Goal: Find contact information: Find contact information

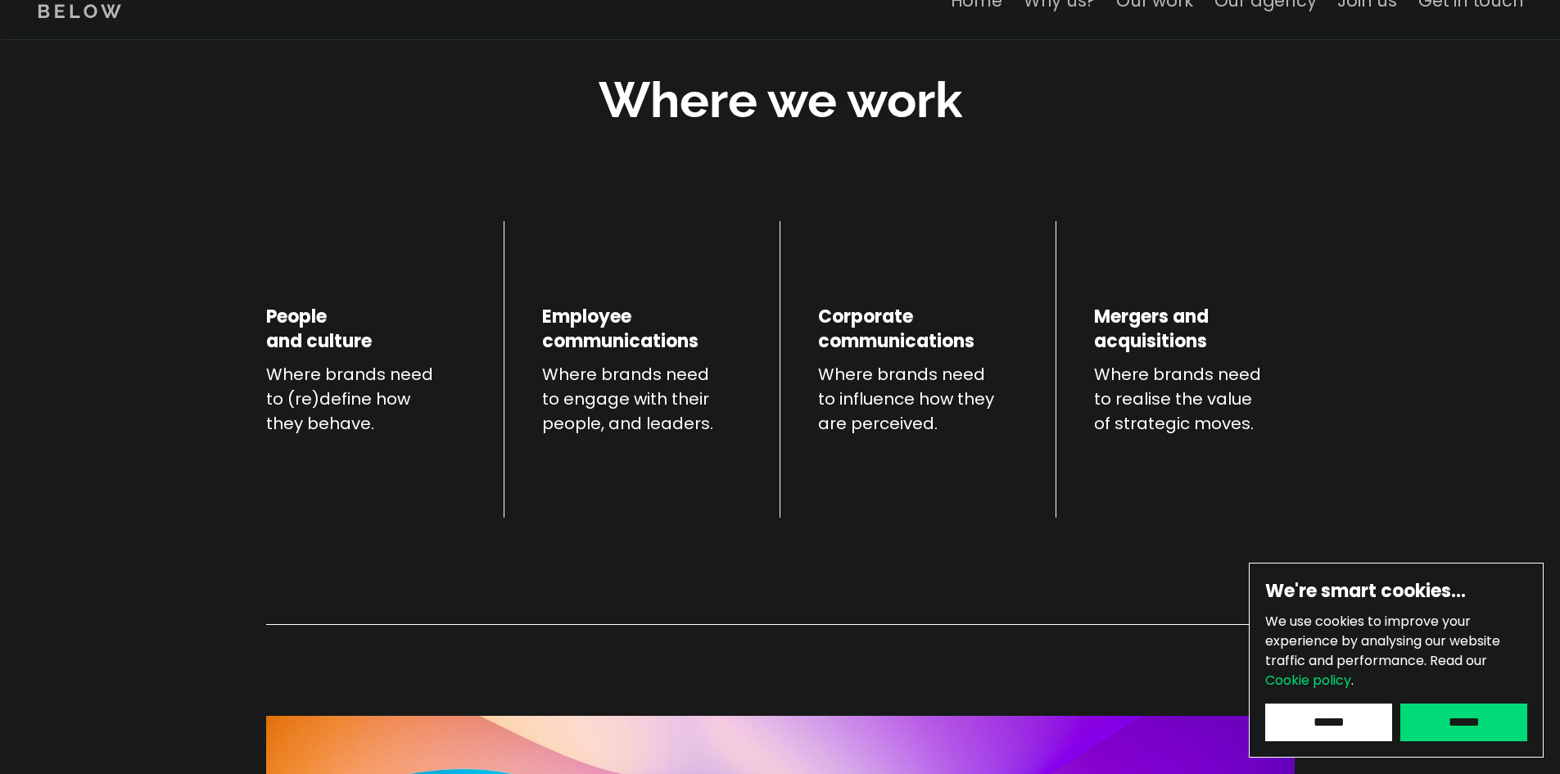
scroll to position [901, 0]
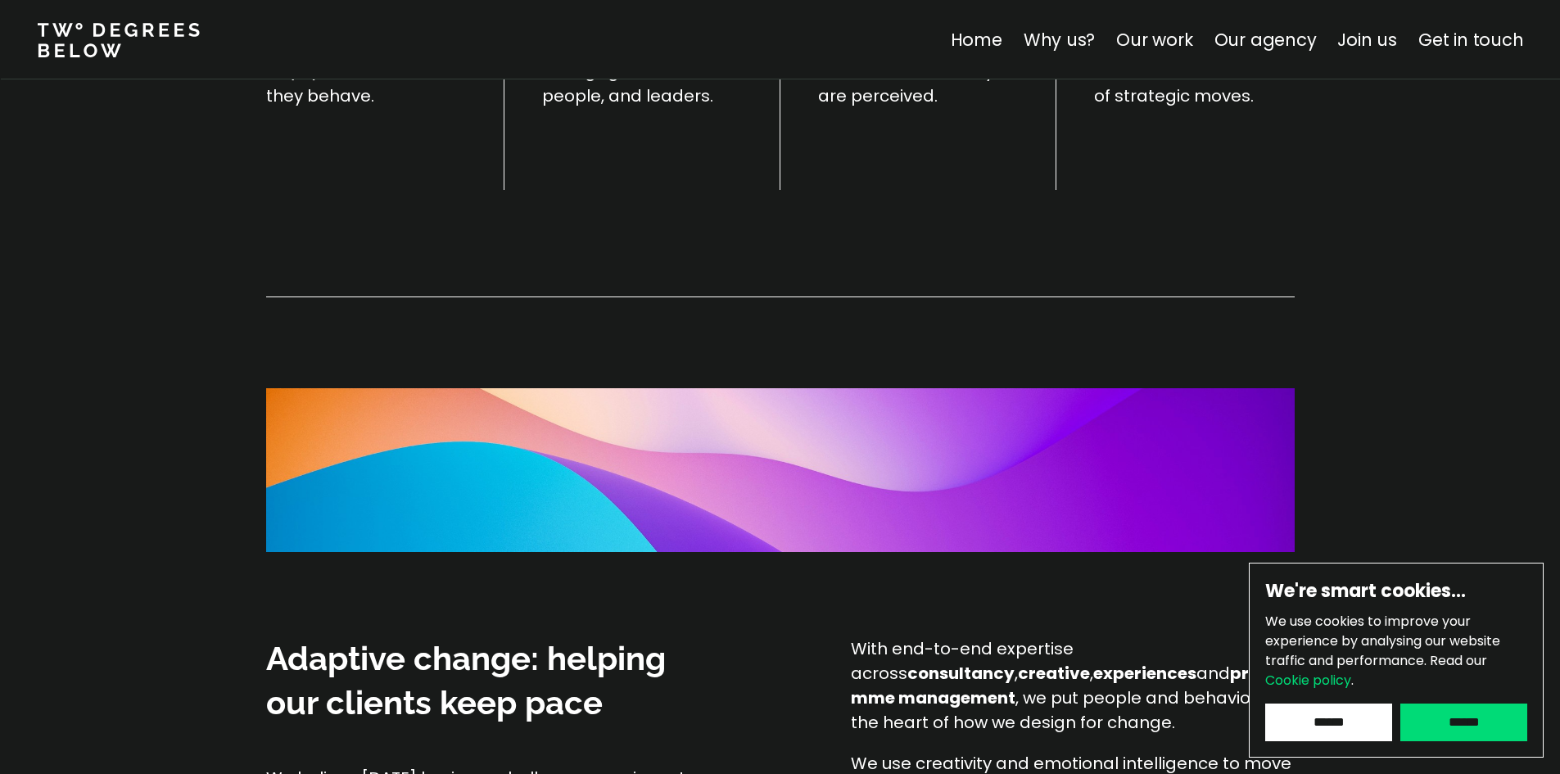
click at [1344, 725] on input "******" at bounding box center [1328, 723] width 127 height 38
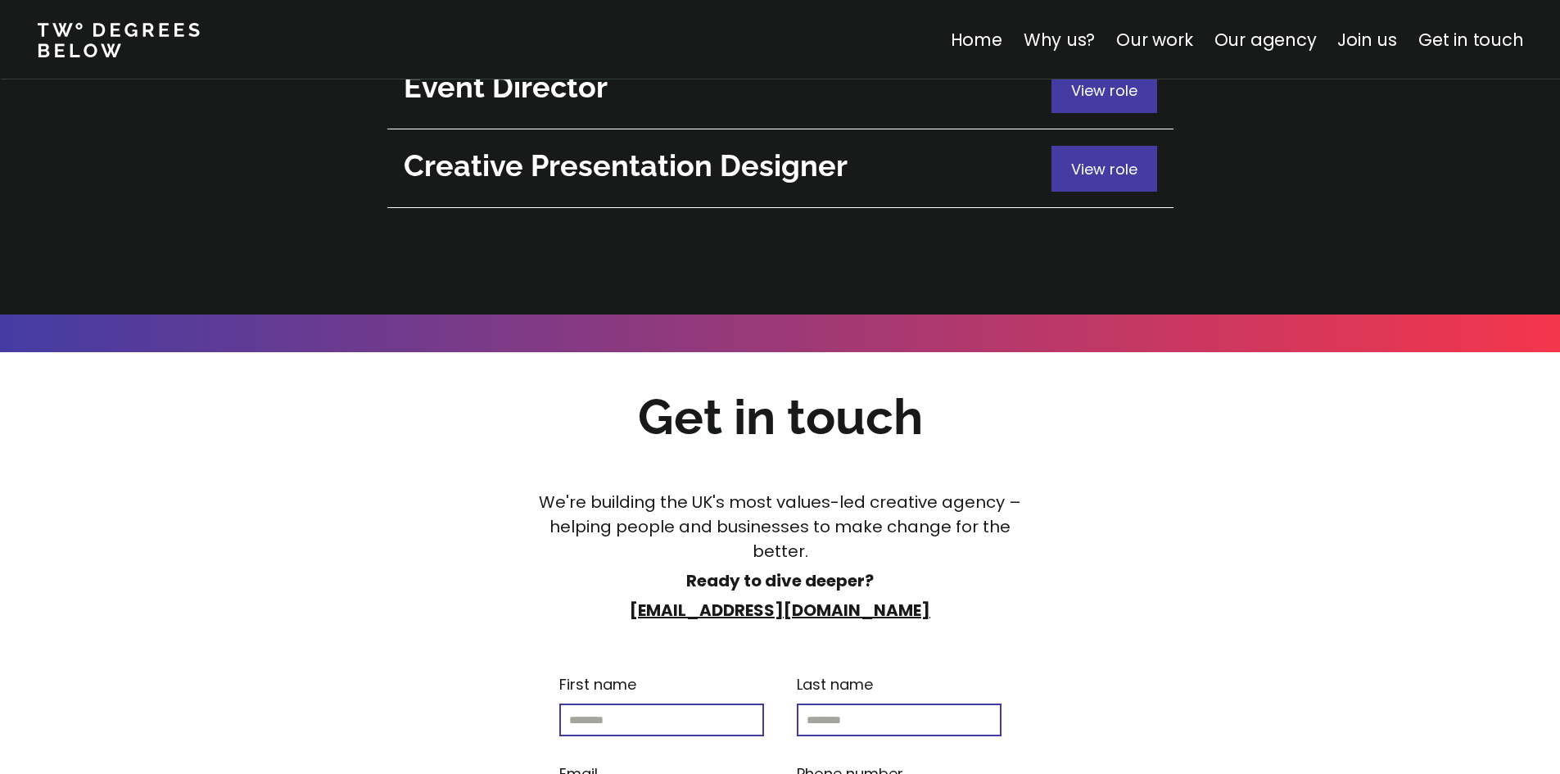
scroll to position [6225, 0]
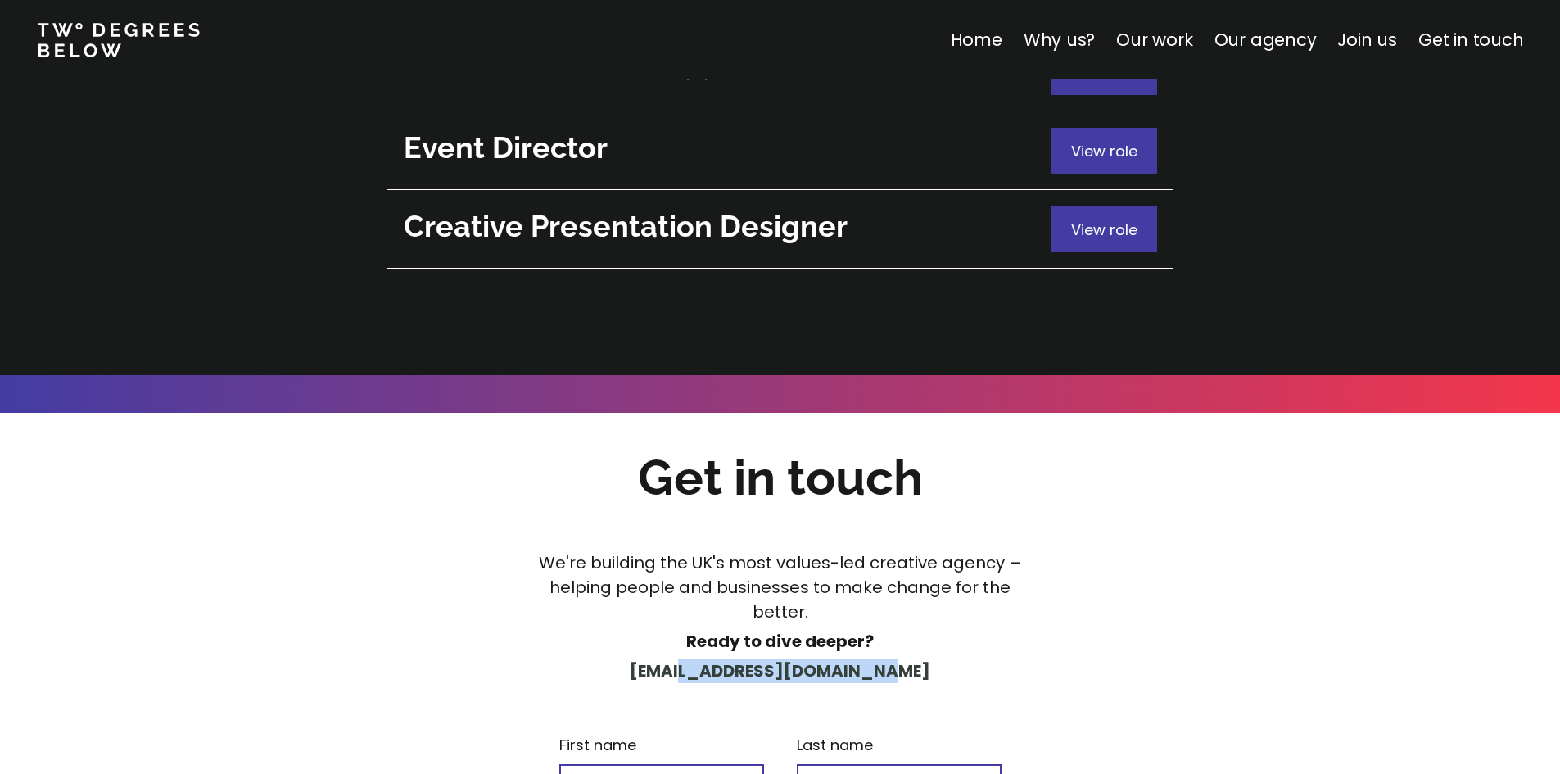
drag, startPoint x: 937, startPoint y: 498, endPoint x: 695, endPoint y: 487, distance: 242.7
click at [695, 659] on p "[EMAIL_ADDRESS][DOMAIN_NAME]" at bounding box center [780, 671] width 514 height 25
click at [979, 659] on p "[EMAIL_ADDRESS][DOMAIN_NAME]" at bounding box center [780, 671] width 514 height 25
drag, startPoint x: 859, startPoint y: 491, endPoint x: 623, endPoint y: 495, distance: 235.9
click at [623, 659] on p "[EMAIL_ADDRESS][DOMAIN_NAME]" at bounding box center [780, 671] width 514 height 25
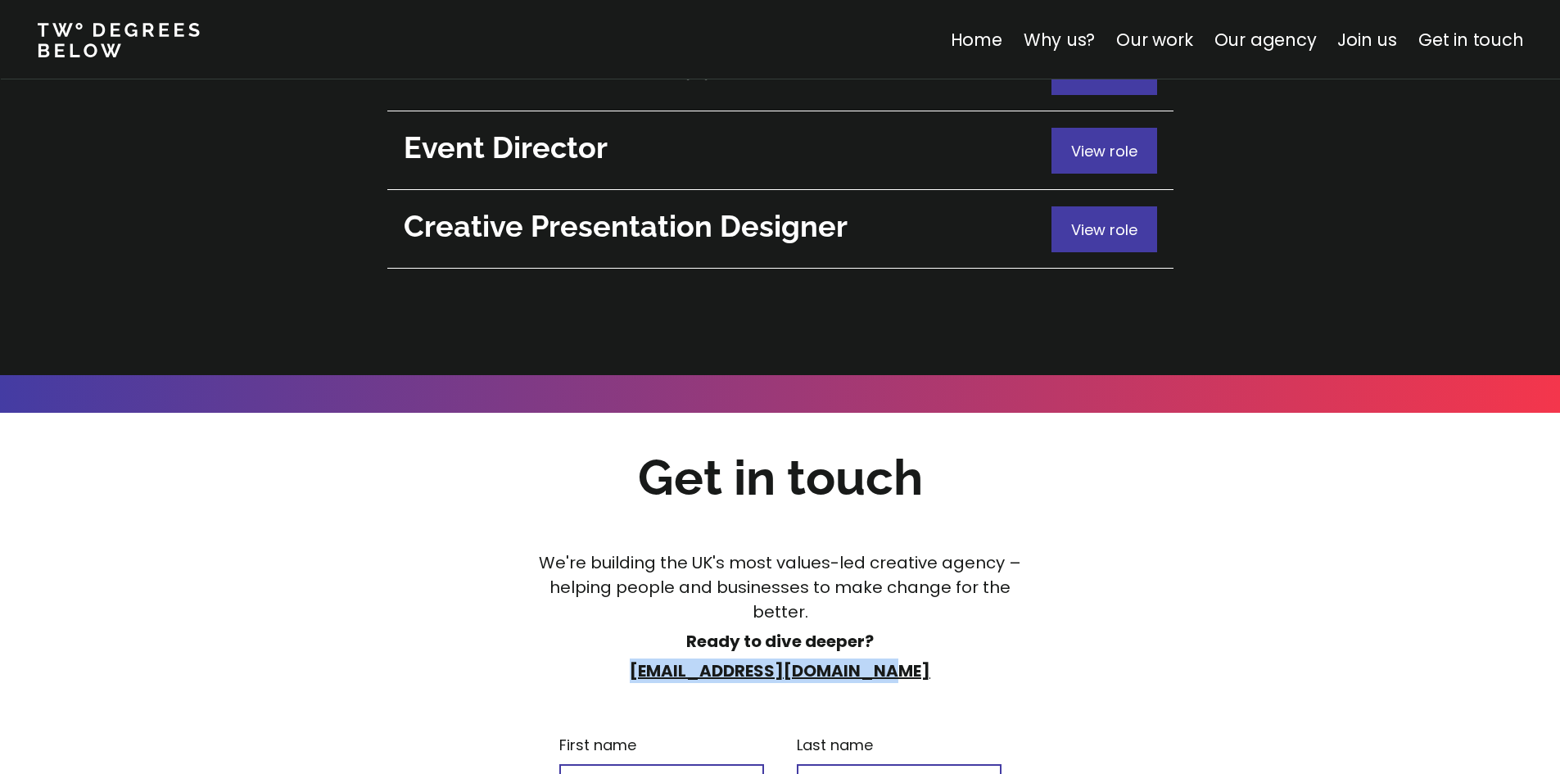
copy strong "[EMAIL_ADDRESS][DOMAIN_NAME]"
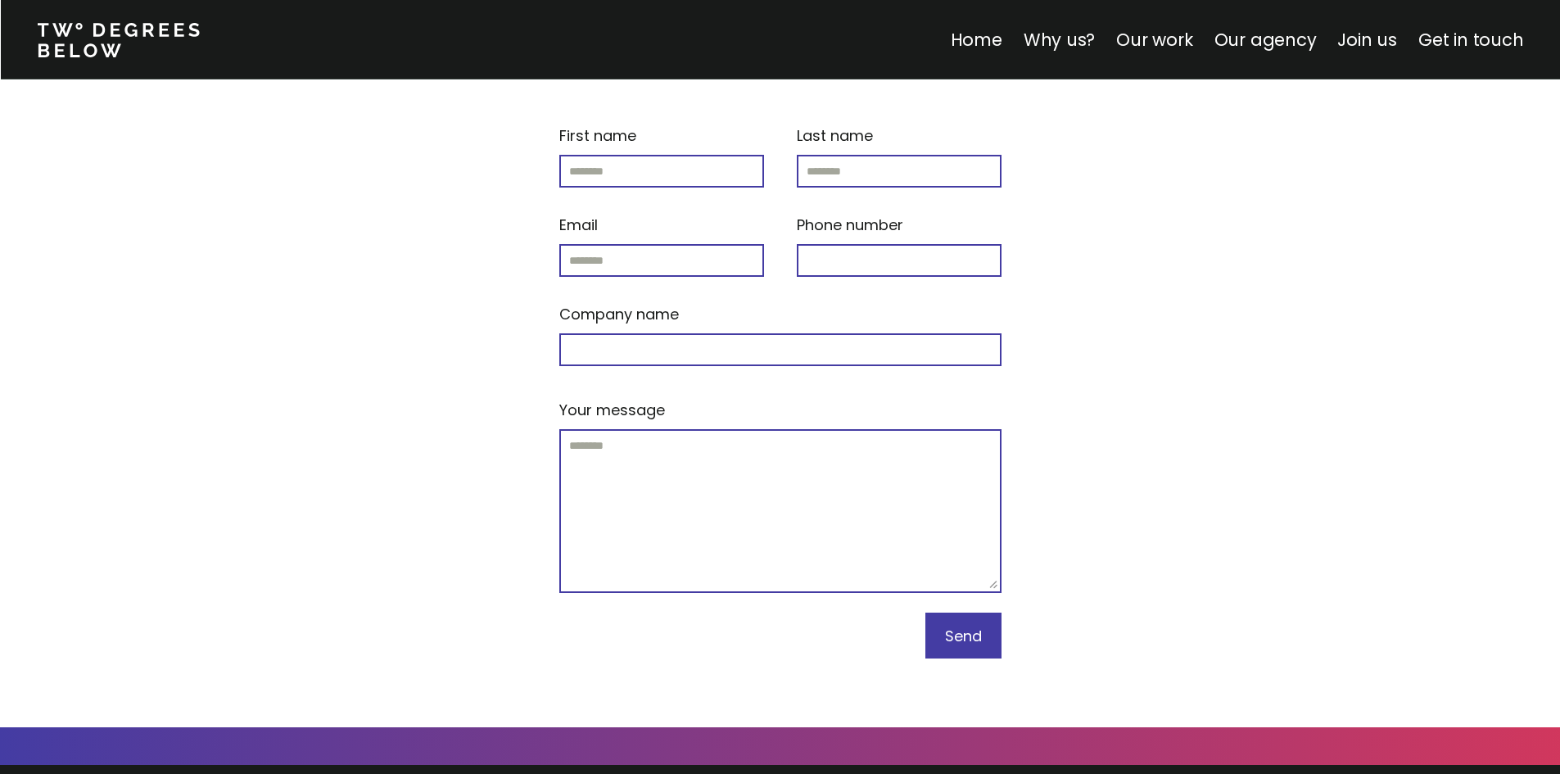
scroll to position [6974, 0]
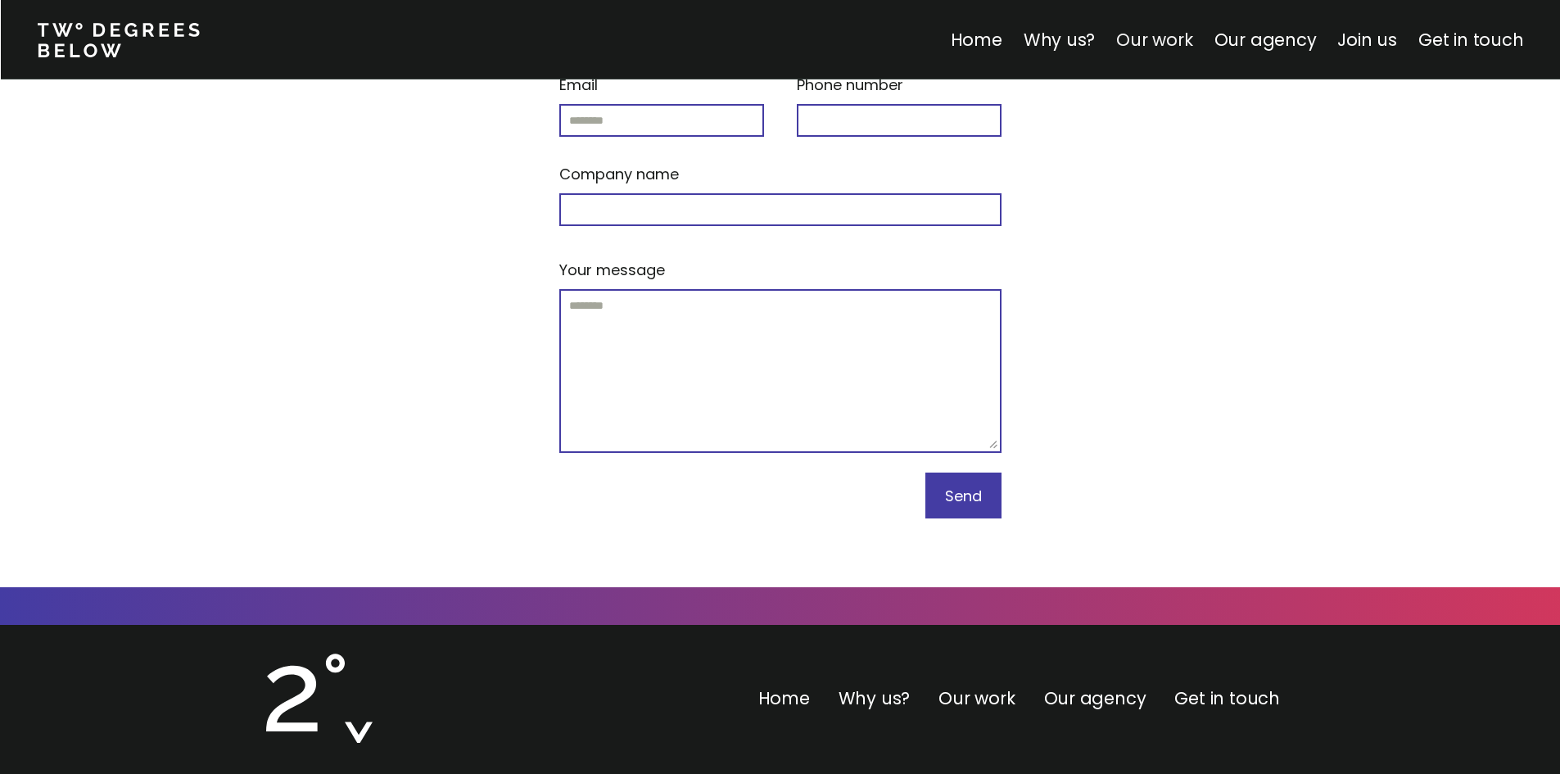
click at [1183, 39] on link "Our work" at bounding box center [1154, 40] width 76 height 24
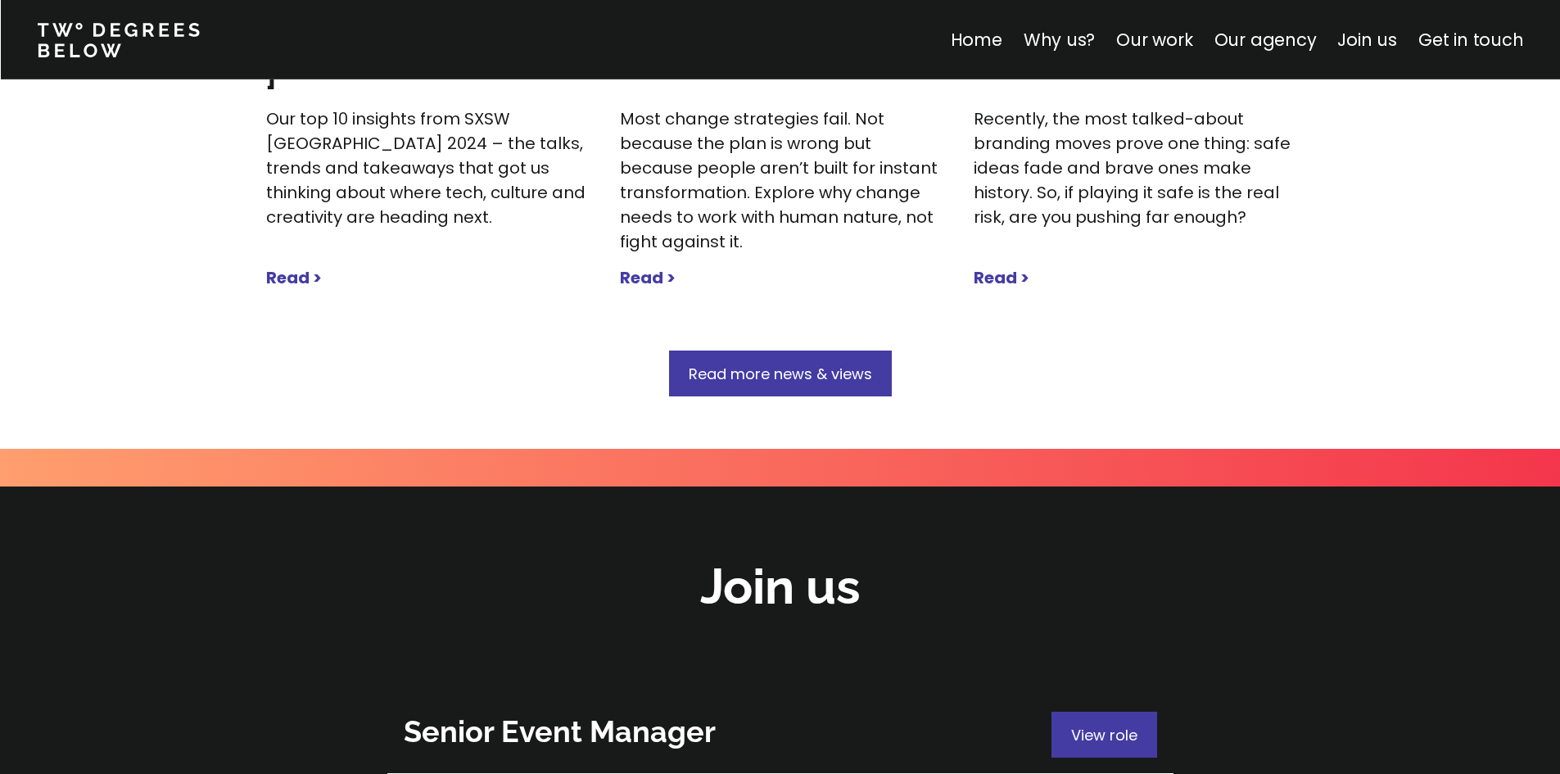
scroll to position [5769, 0]
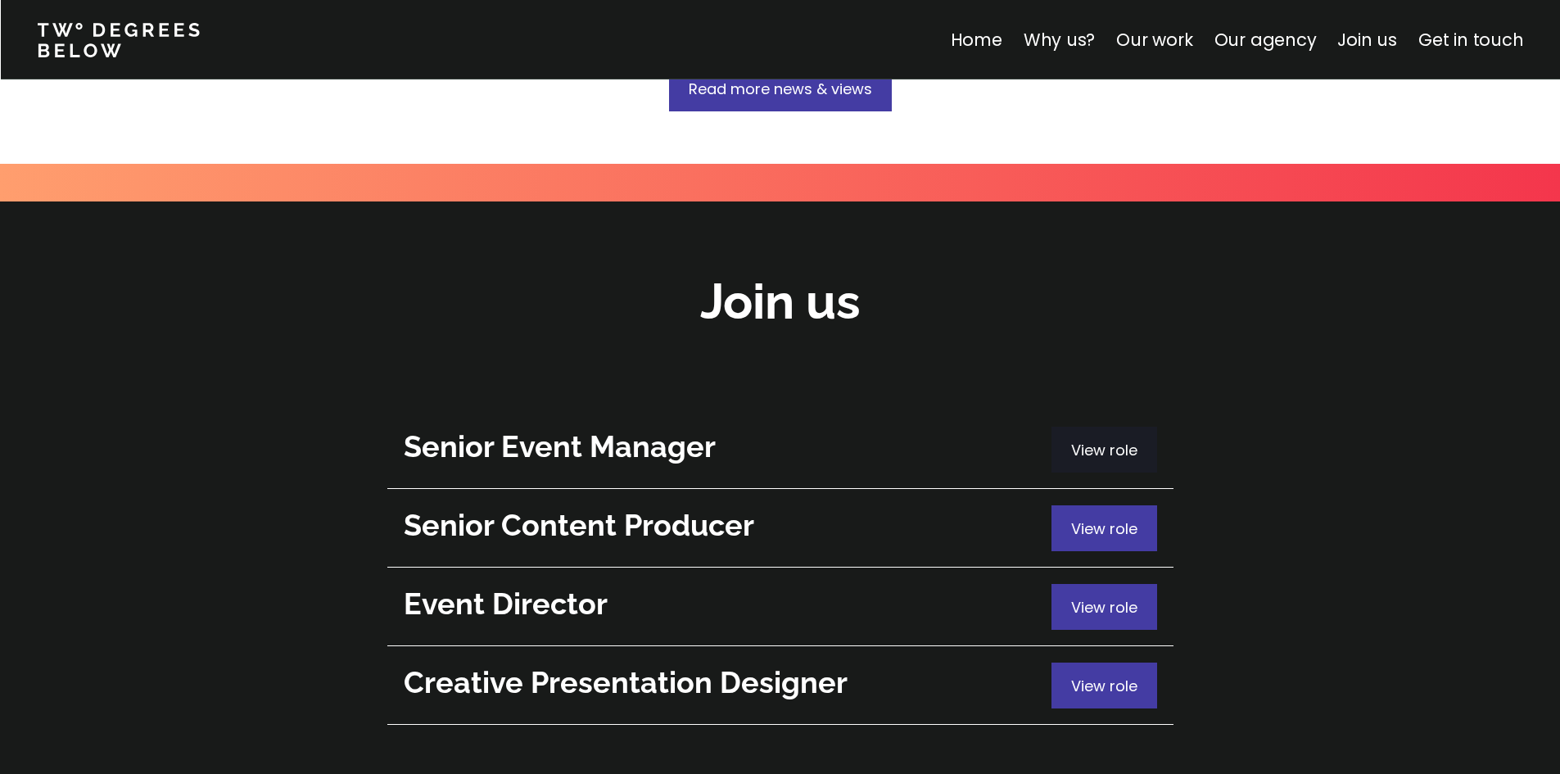
click at [1141, 427] on div "View role" at bounding box center [1105, 450] width 106 height 46
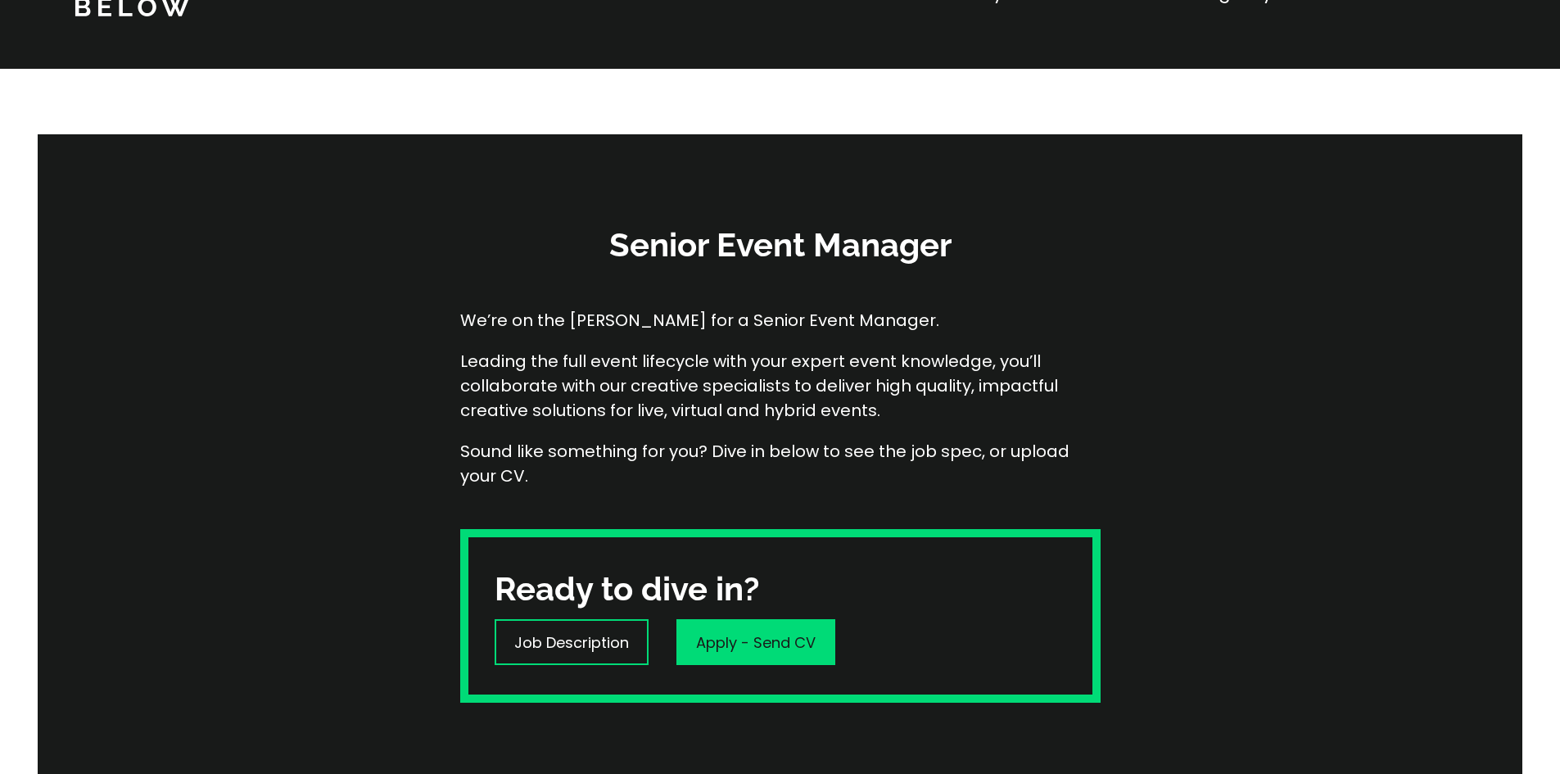
scroll to position [82, 0]
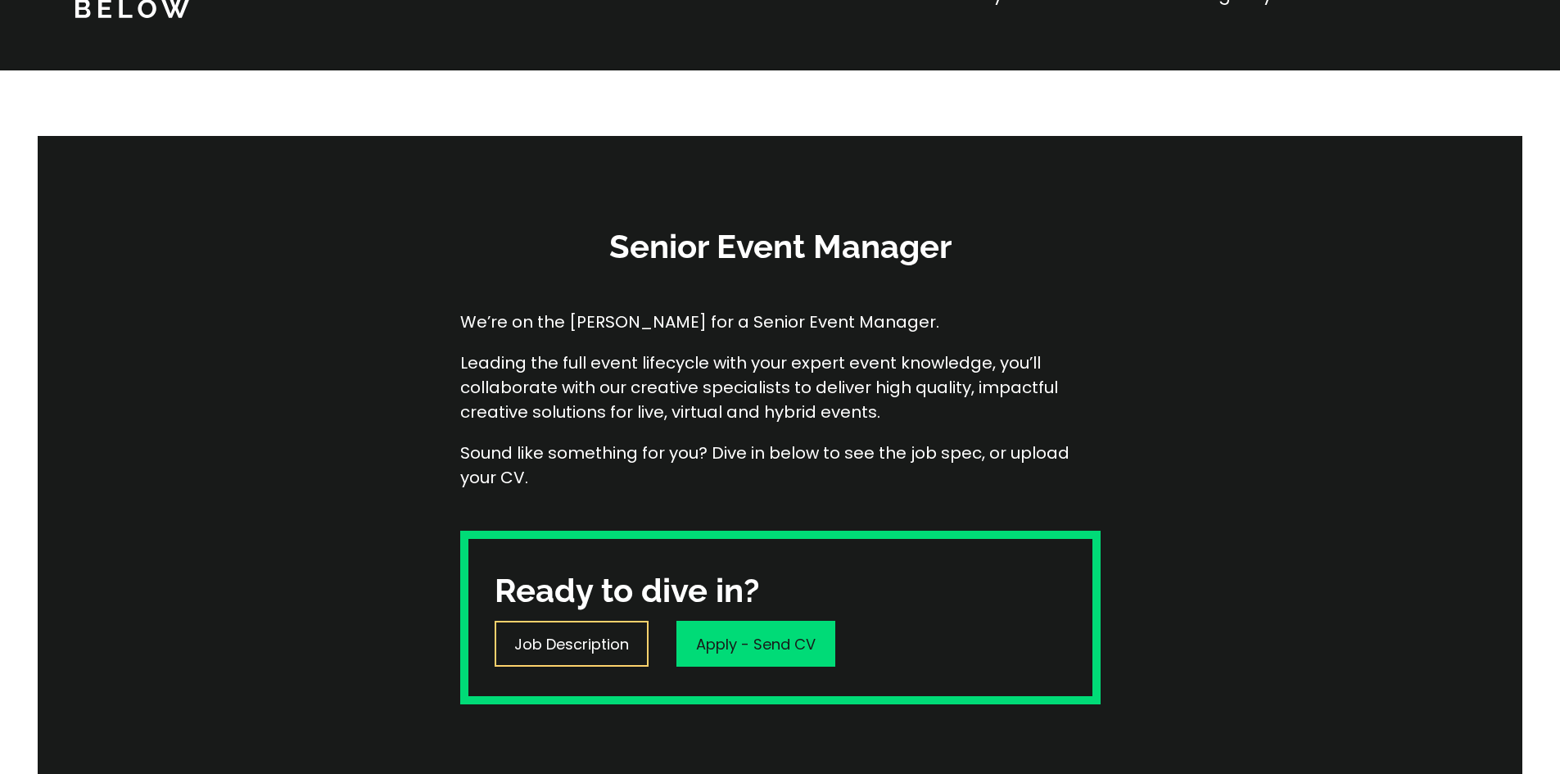
click at [568, 649] on p "Job Description" at bounding box center [571, 644] width 115 height 22
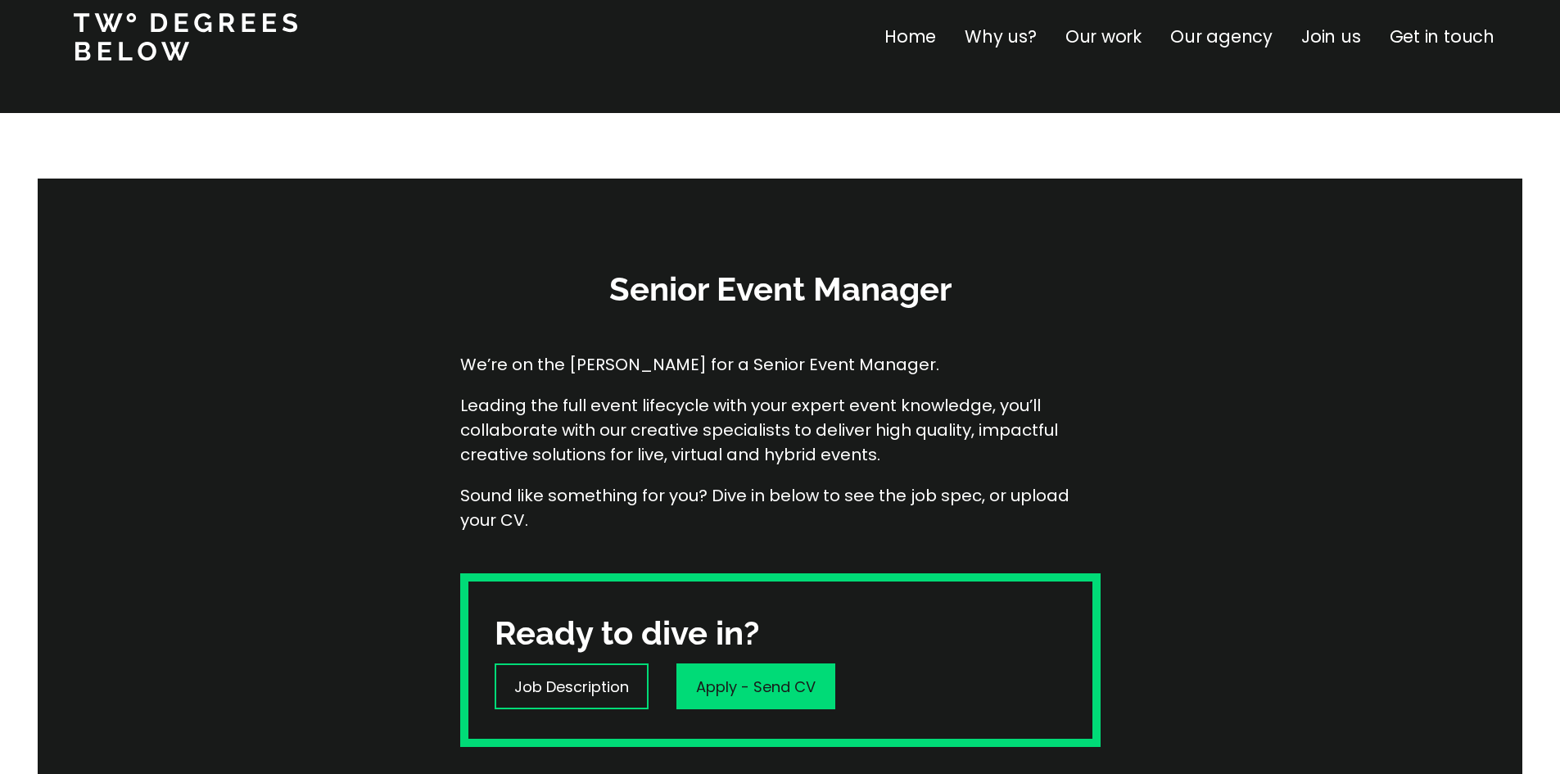
scroll to position [0, 0]
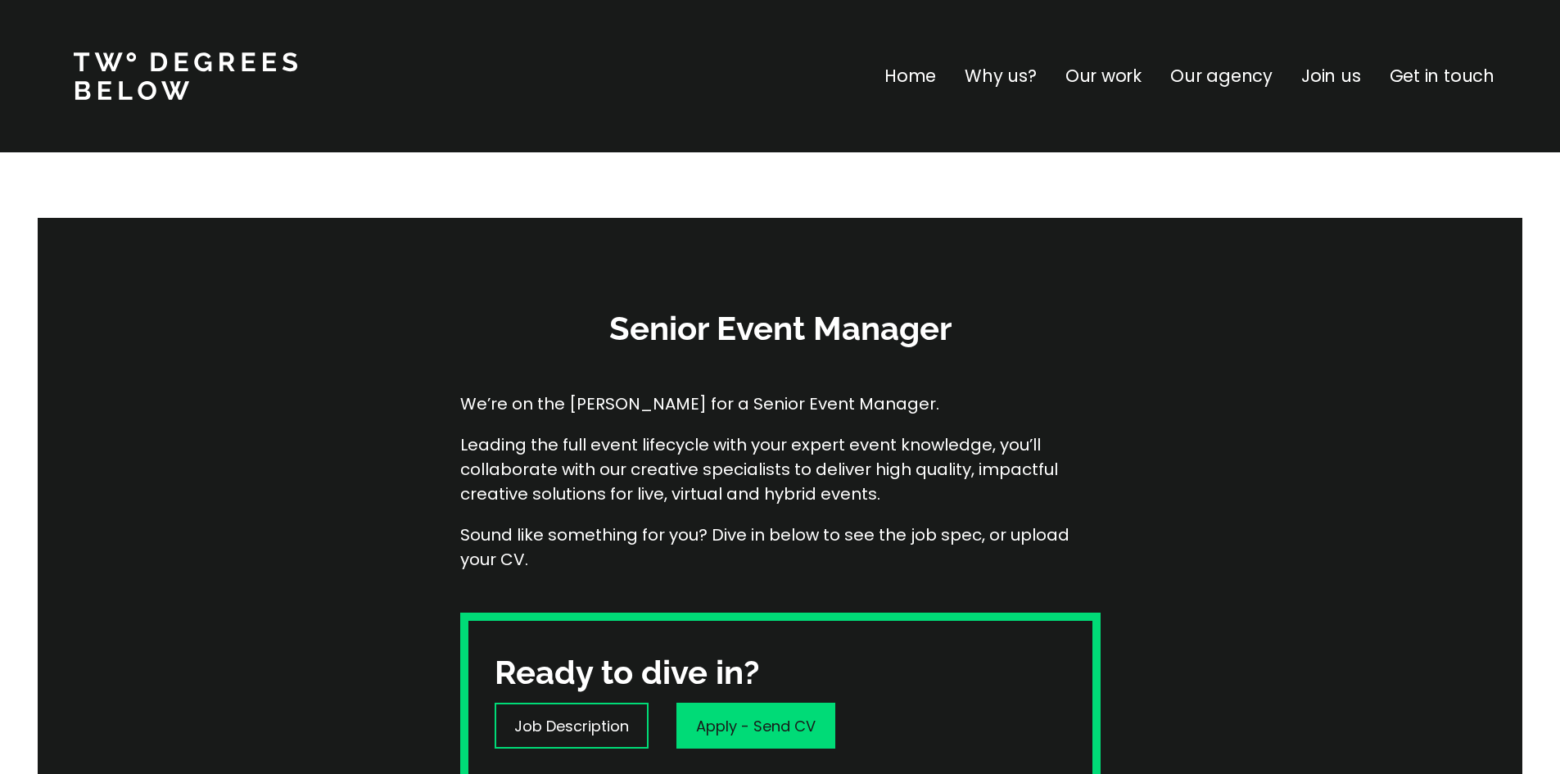
click at [1222, 79] on p "Our agency" at bounding box center [1221, 76] width 102 height 26
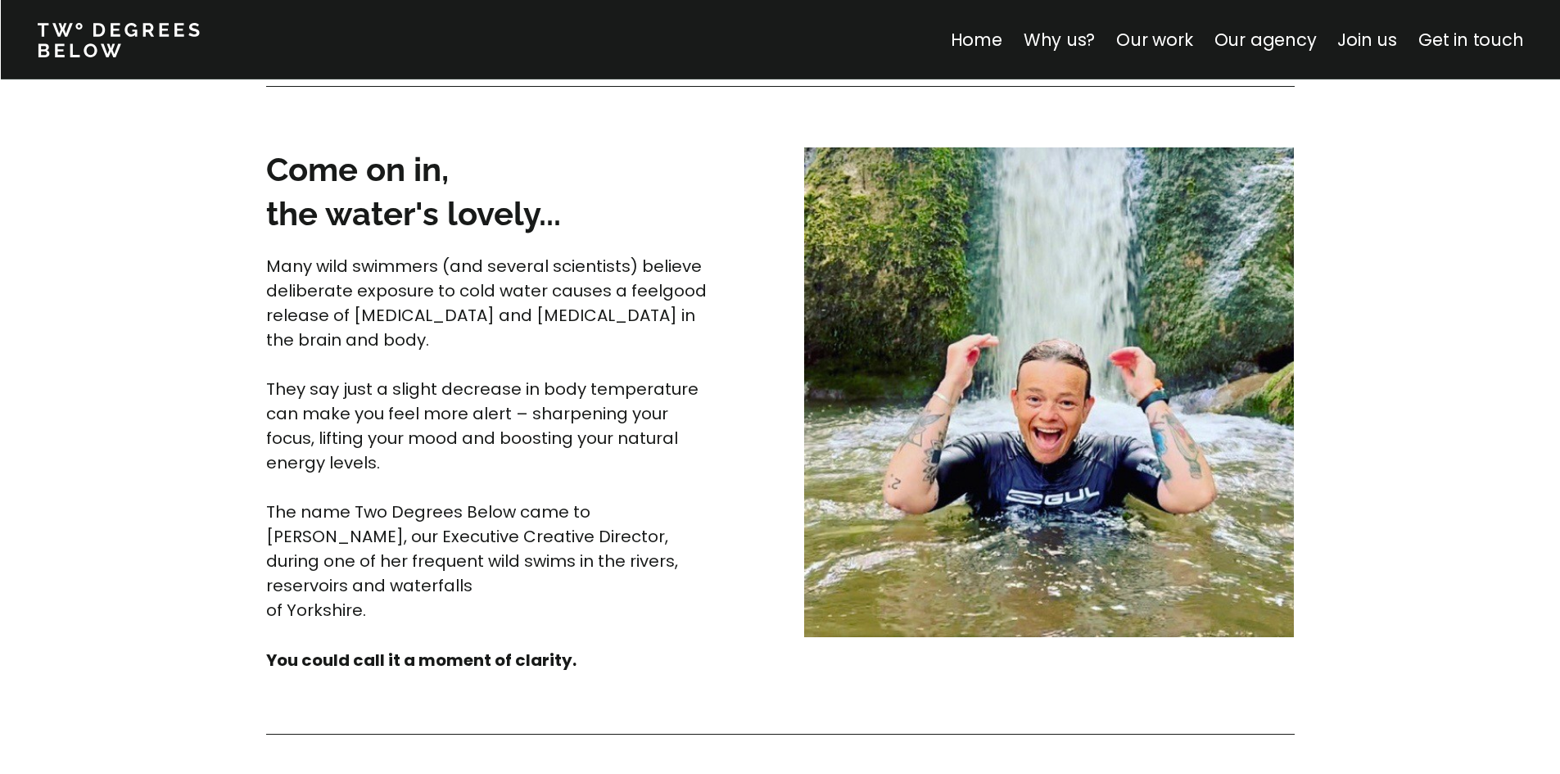
scroll to position [4217, 0]
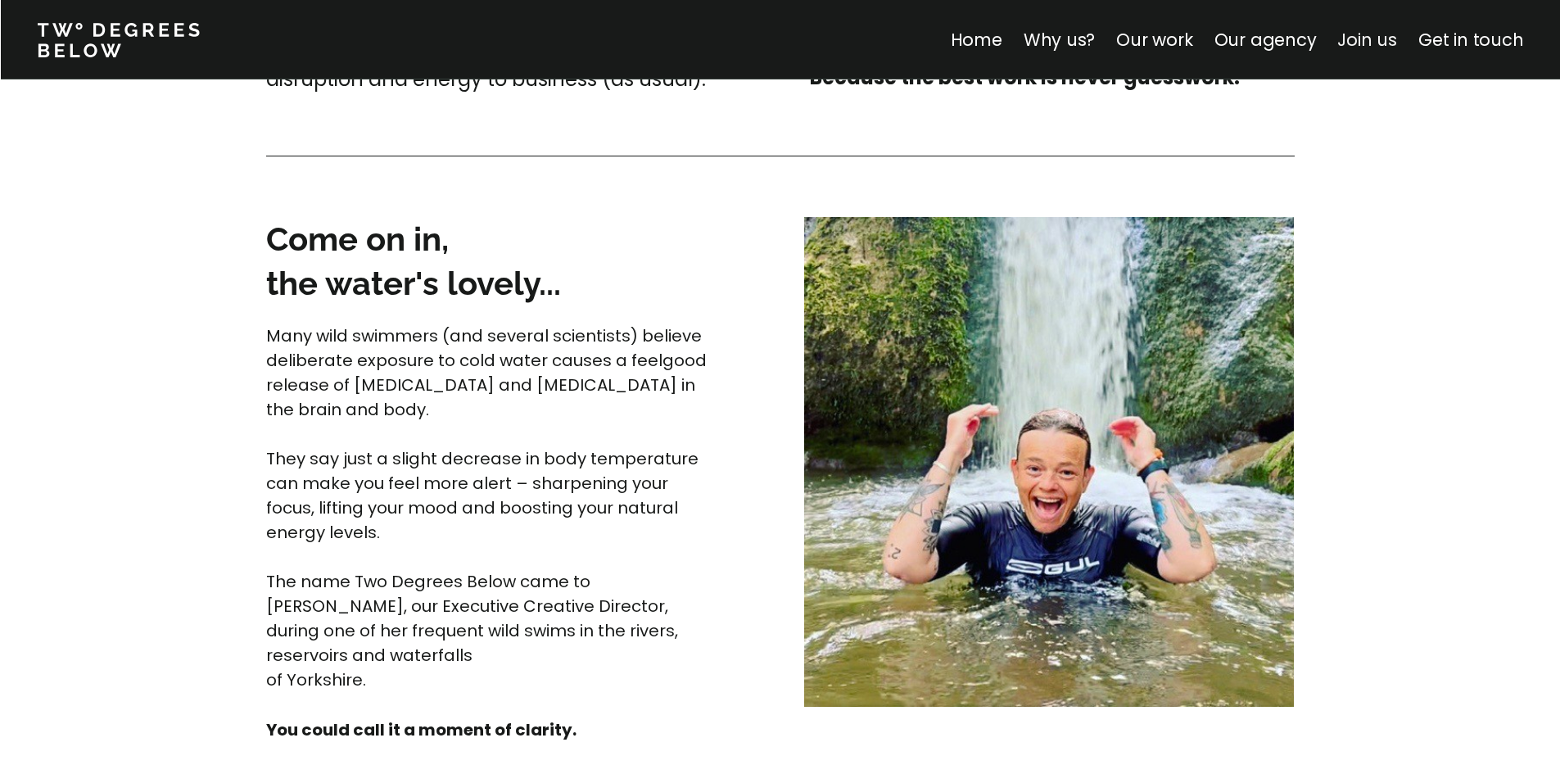
click at [1369, 45] on link "Join us" at bounding box center [1368, 40] width 60 height 24
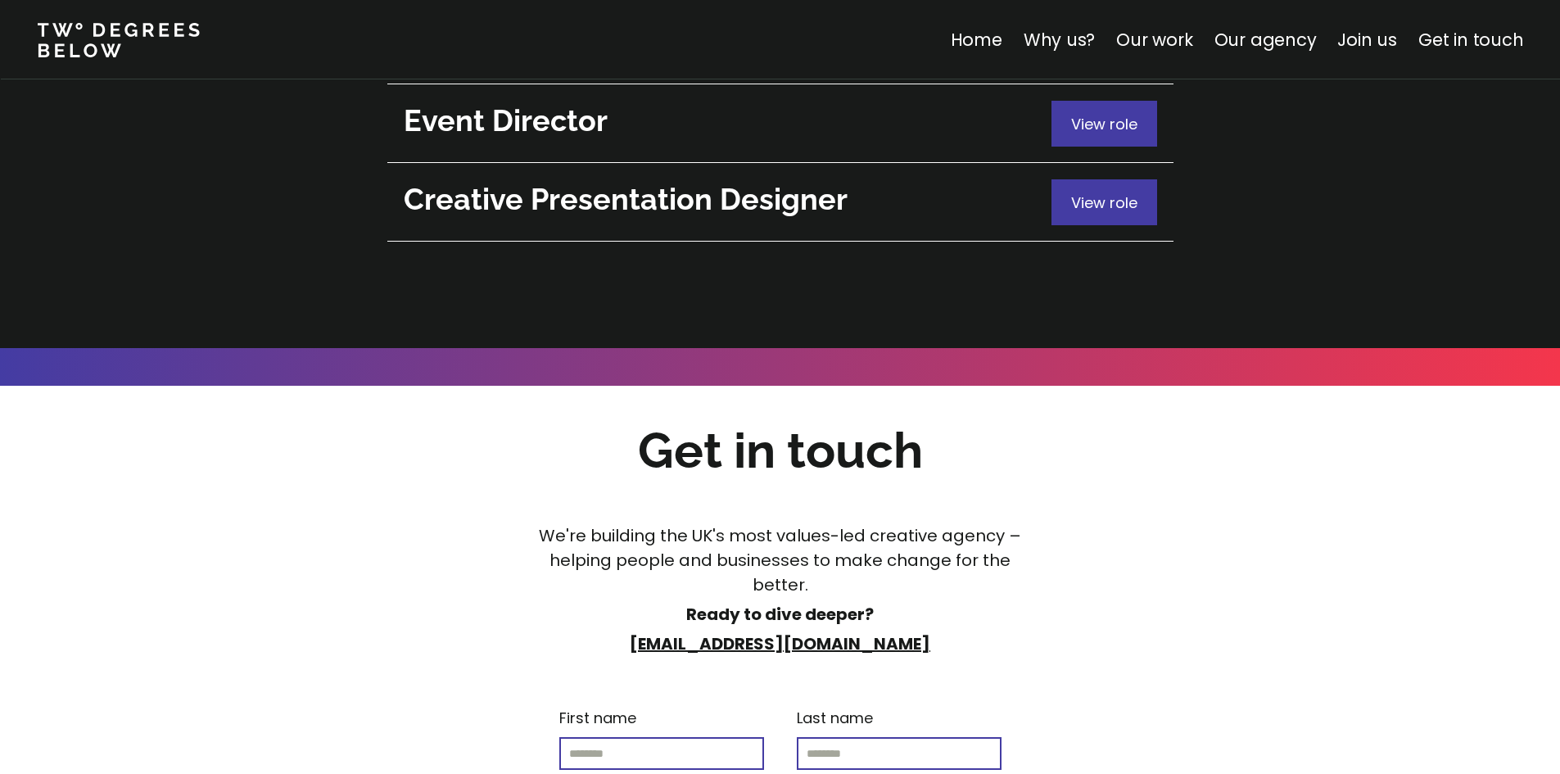
scroll to position [6304, 0]
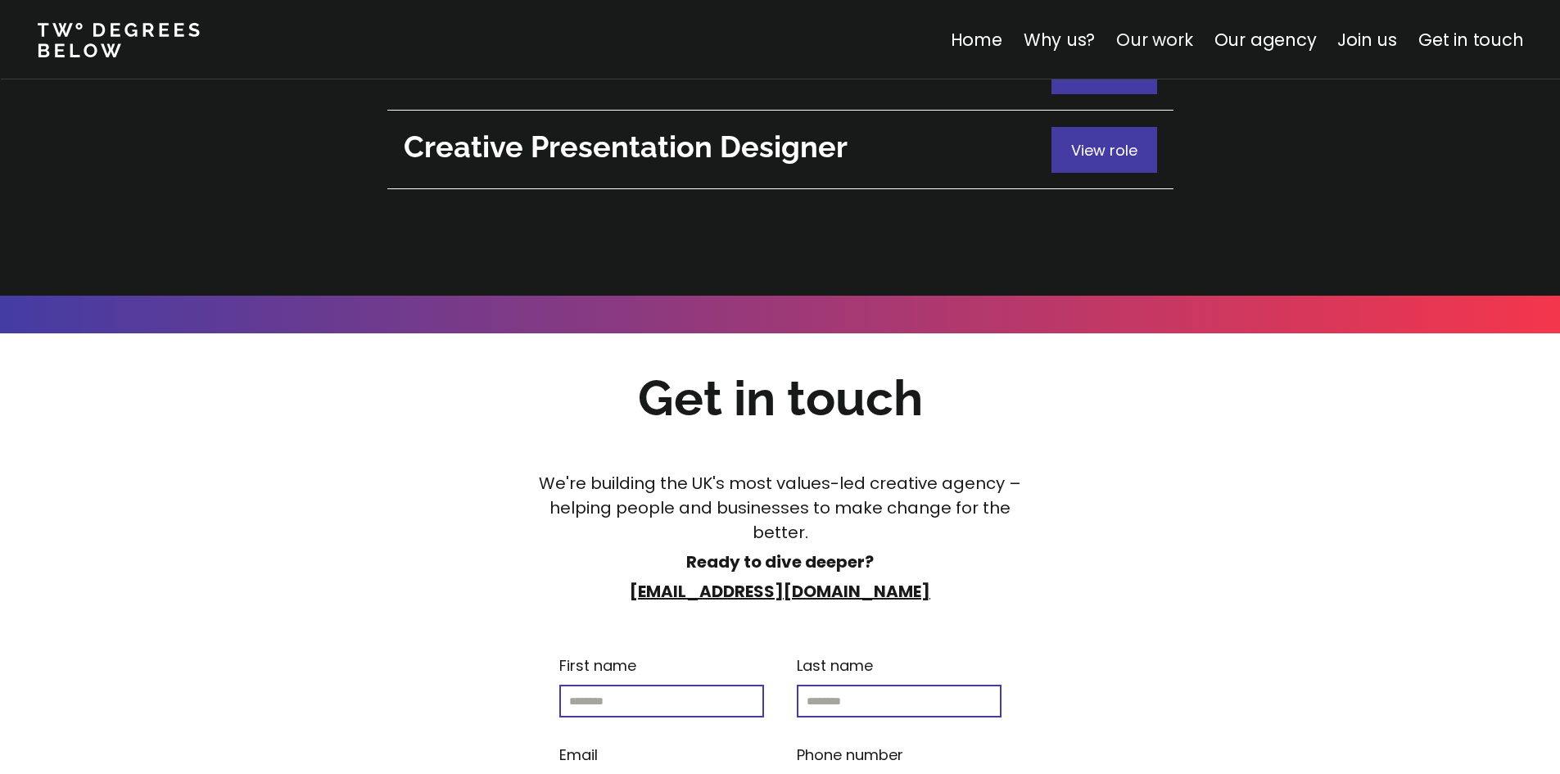
click at [1178, 47] on link "Our work" at bounding box center [1154, 40] width 76 height 24
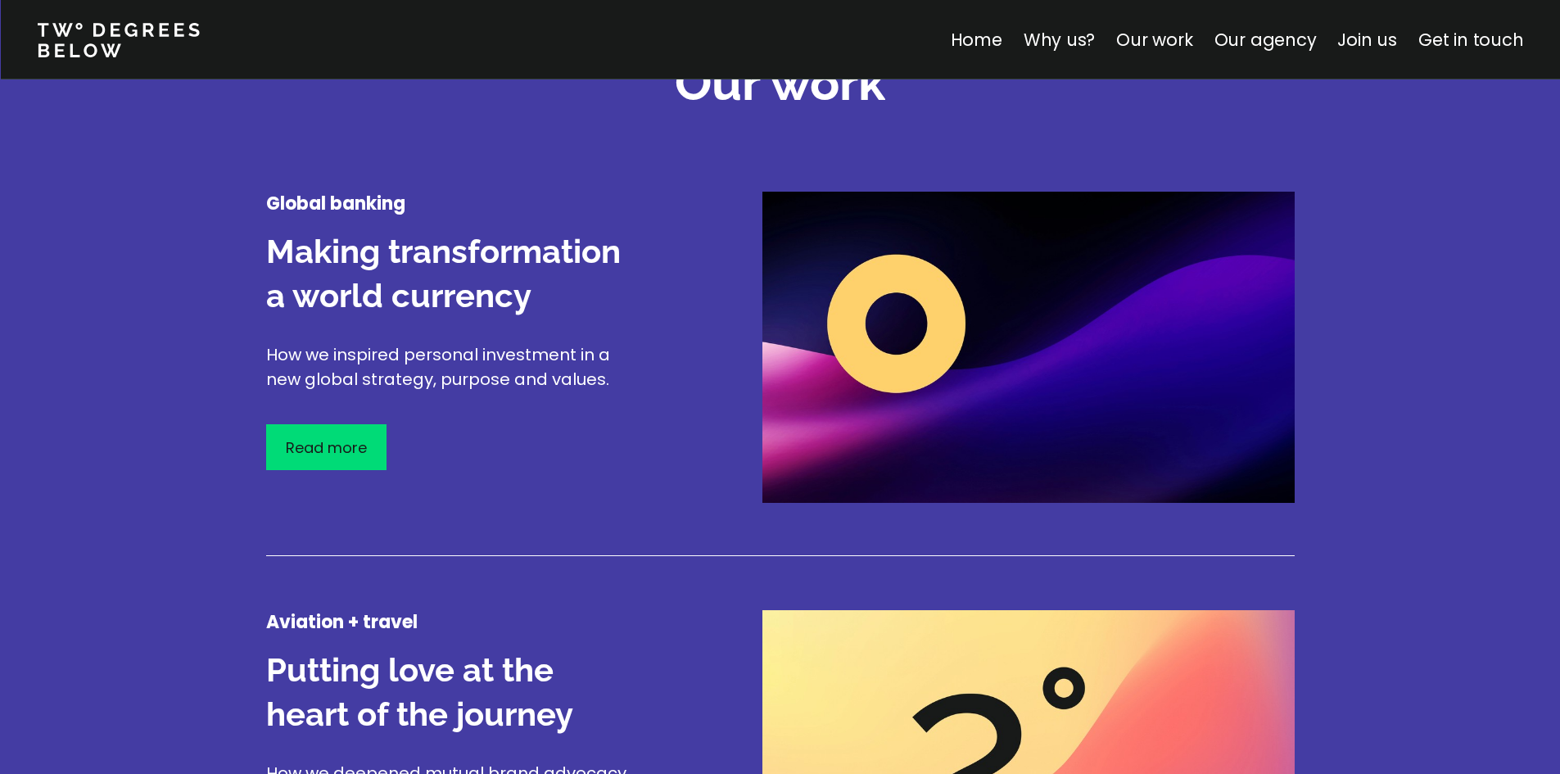
scroll to position [1919, 0]
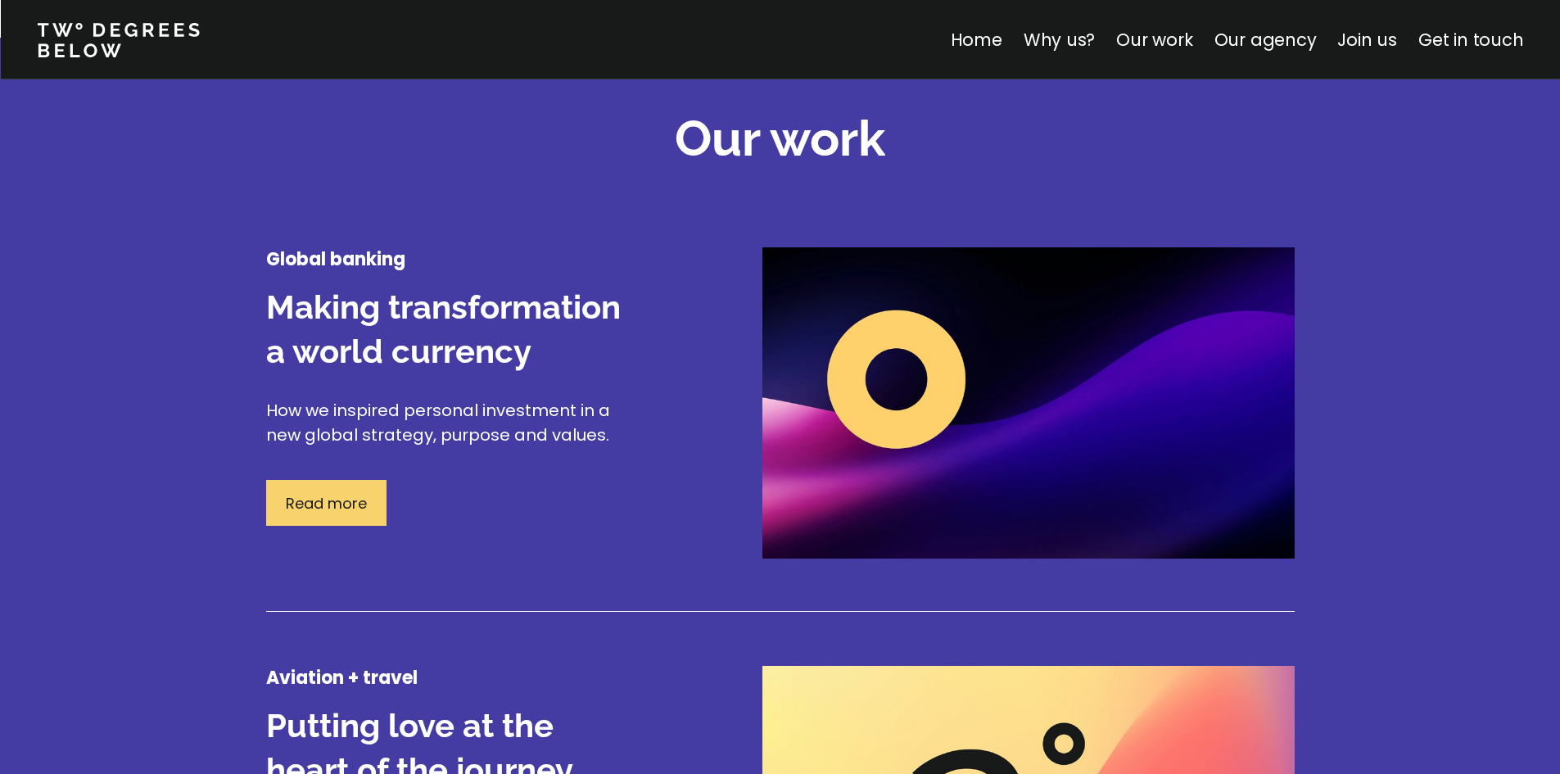
click at [337, 508] on p "Read more" at bounding box center [326, 503] width 81 height 22
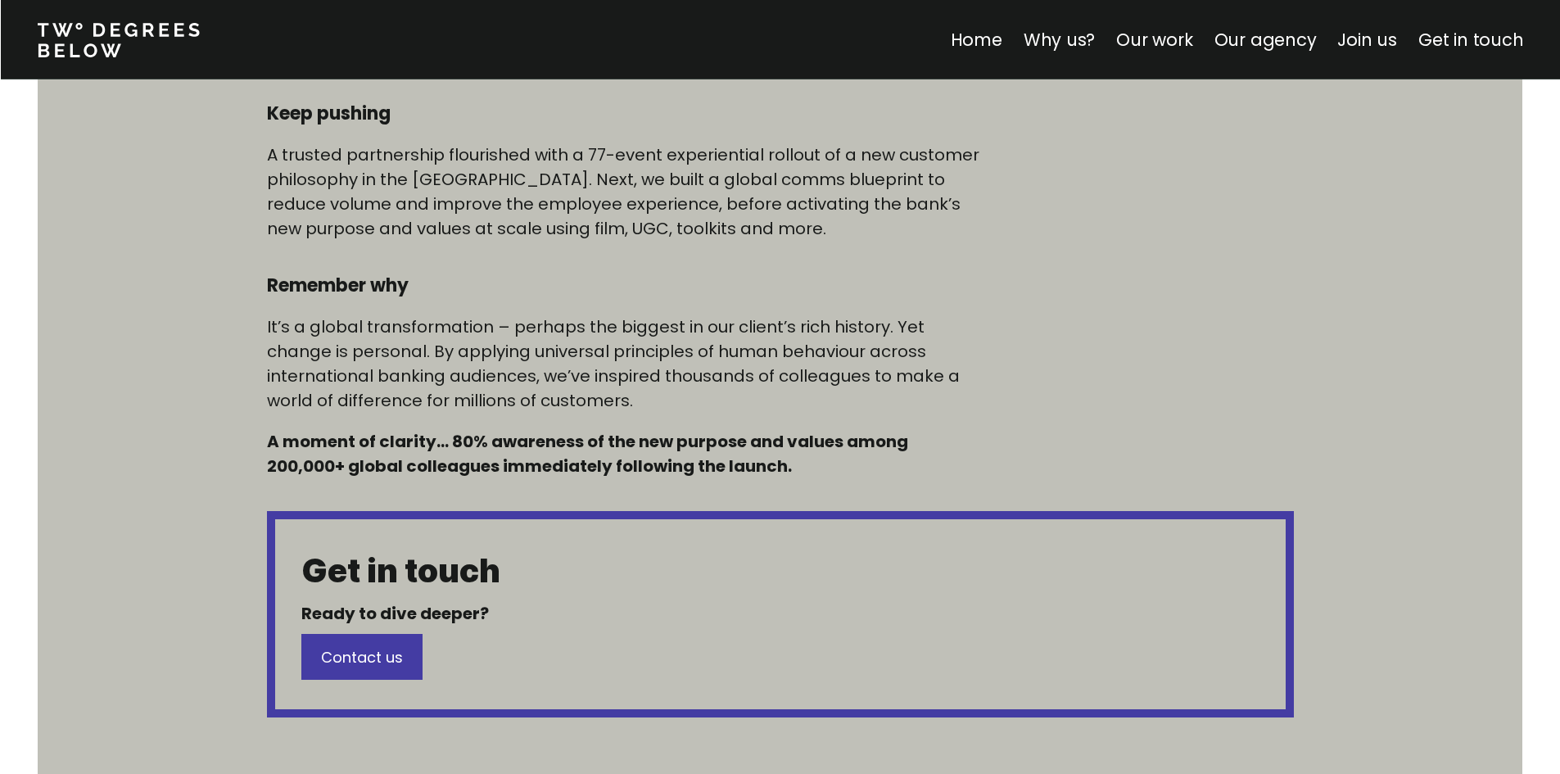
scroll to position [1147, 0]
